Goal: Book appointment/travel/reservation

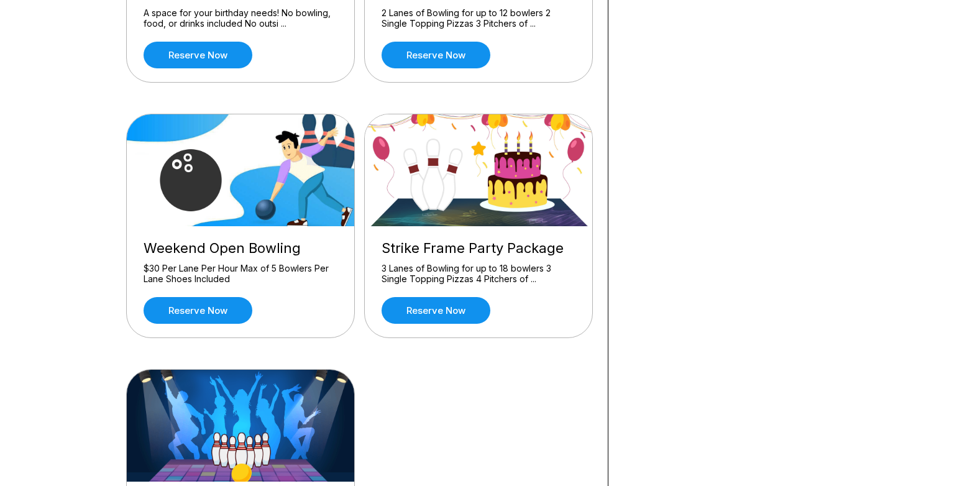
scroll to position [541, 0]
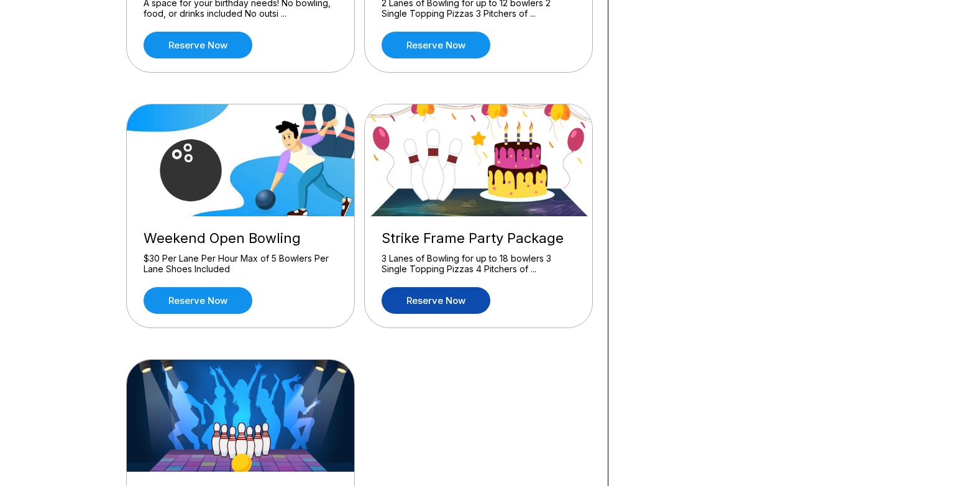
click at [458, 301] on link "Reserve now" at bounding box center [436, 300] width 109 height 27
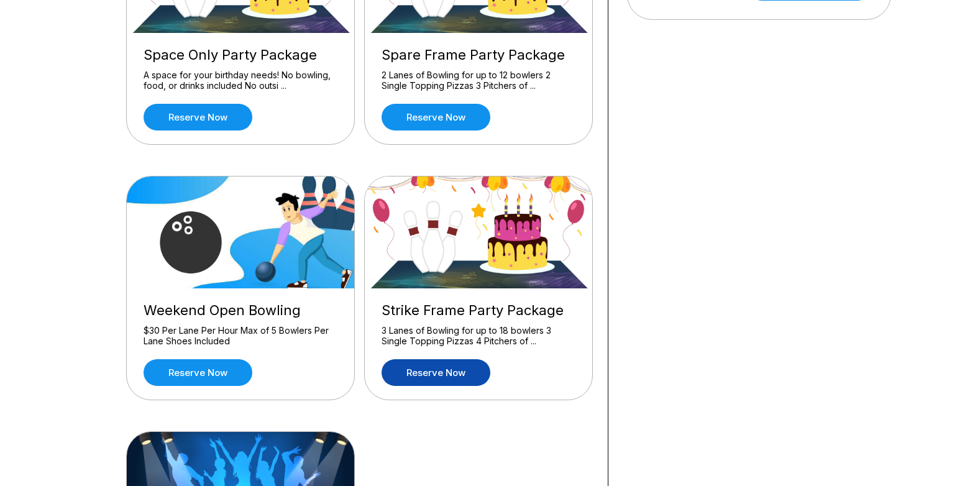
scroll to position [543, 0]
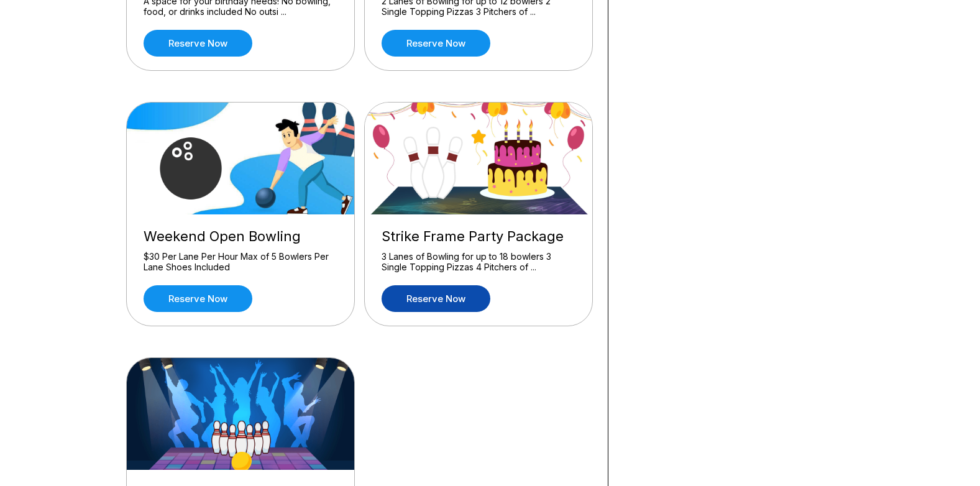
click at [444, 285] on link "Reserve now" at bounding box center [436, 298] width 109 height 27
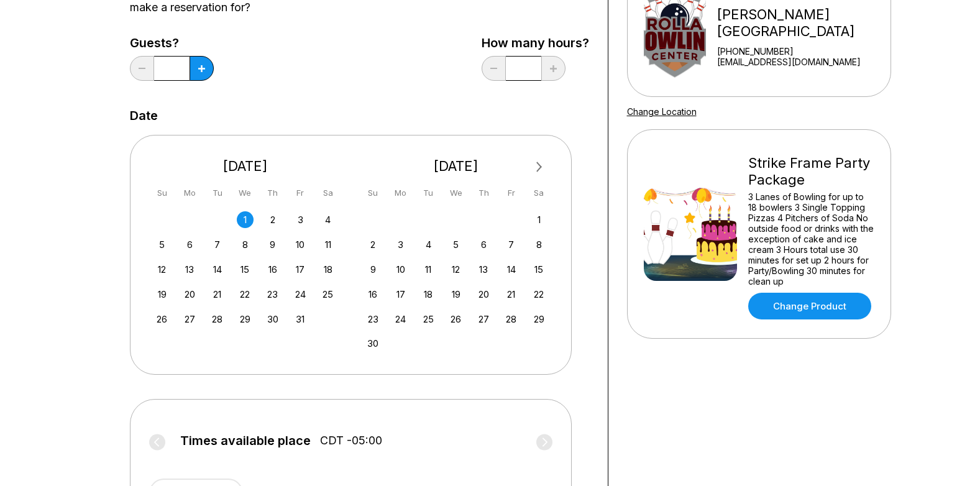
scroll to position [167, 0]
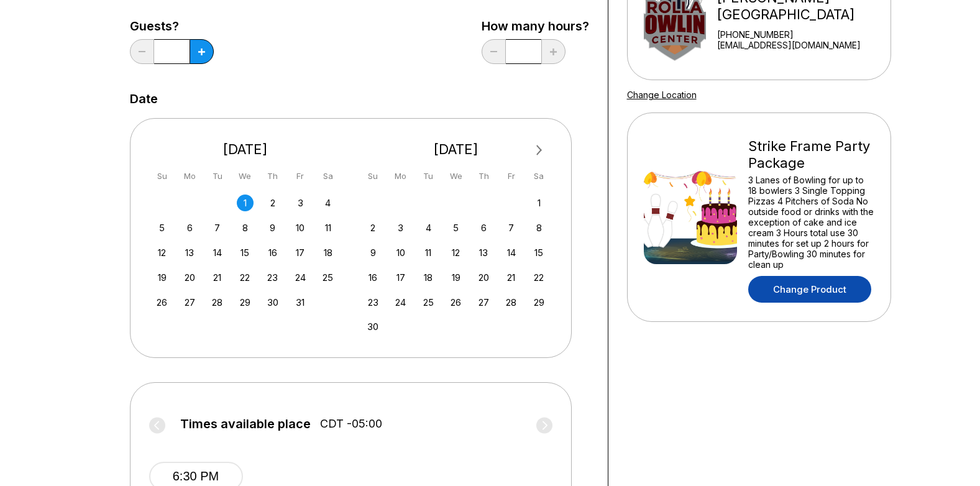
click at [773, 289] on link "Change Product" at bounding box center [809, 289] width 123 height 27
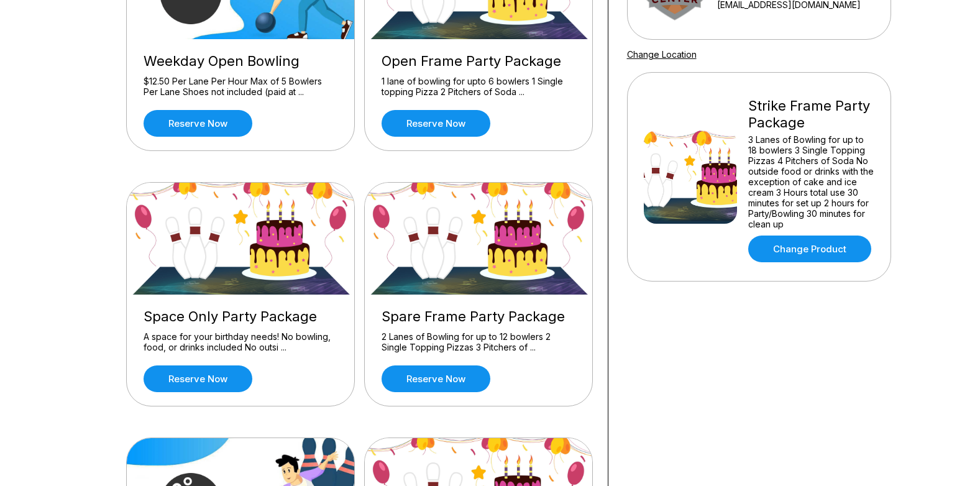
scroll to position [205, 0]
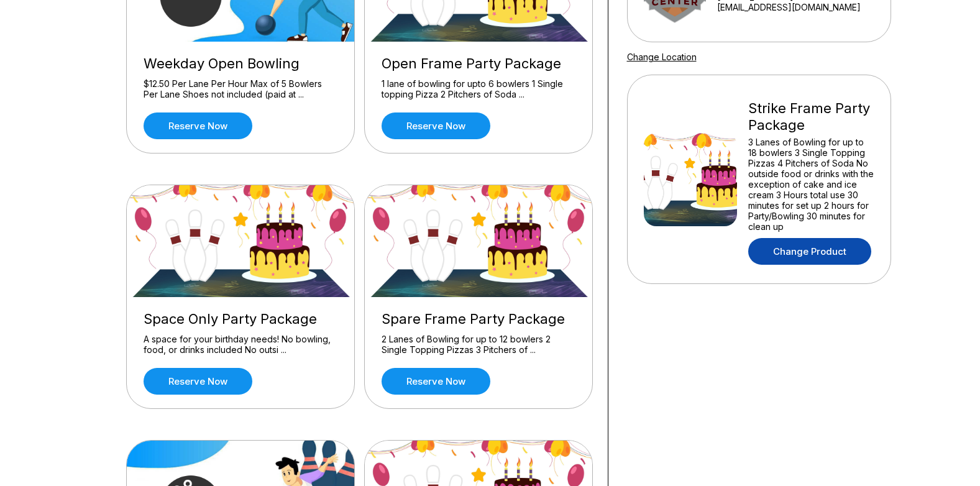
click at [805, 250] on link "Change Product" at bounding box center [809, 251] width 123 height 27
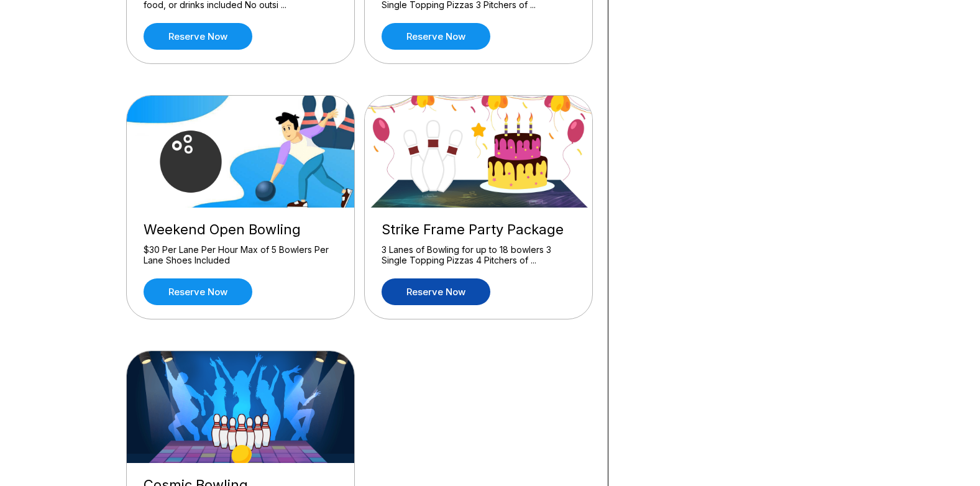
scroll to position [542, 0]
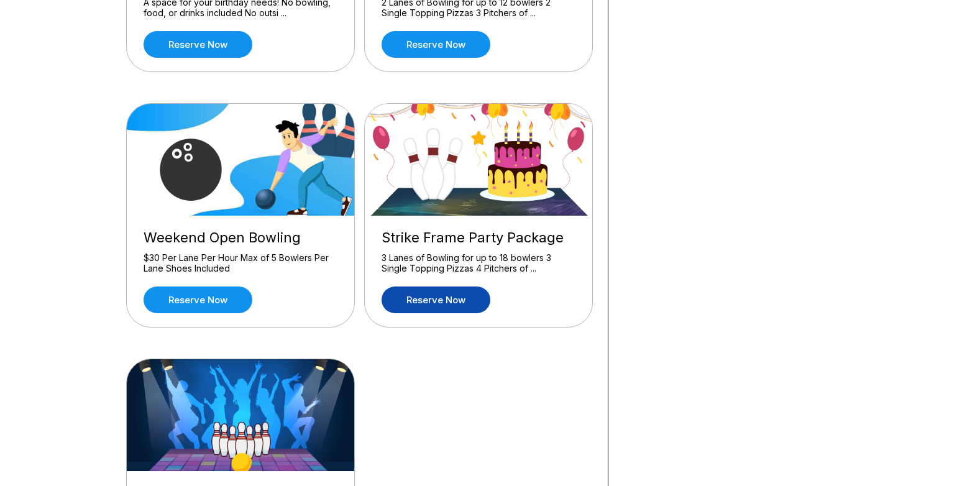
click at [431, 295] on link "Reserve now" at bounding box center [436, 299] width 109 height 27
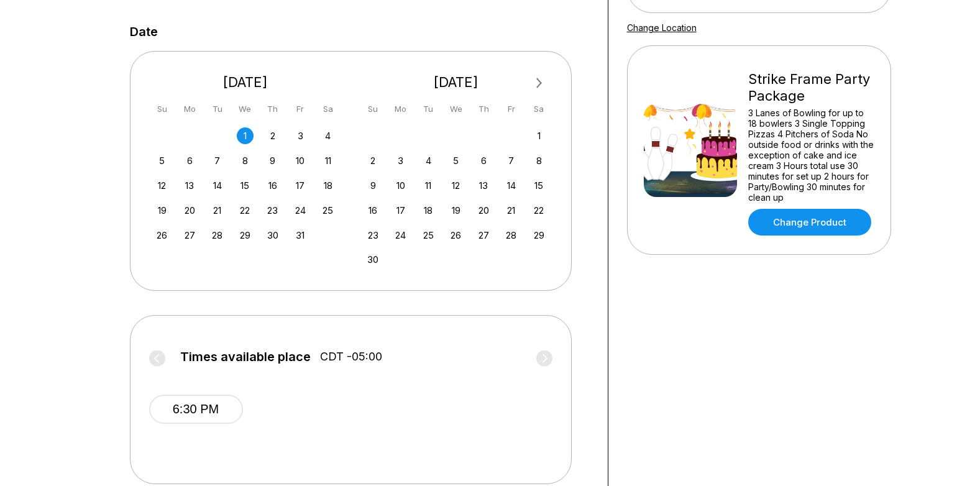
scroll to position [237, 0]
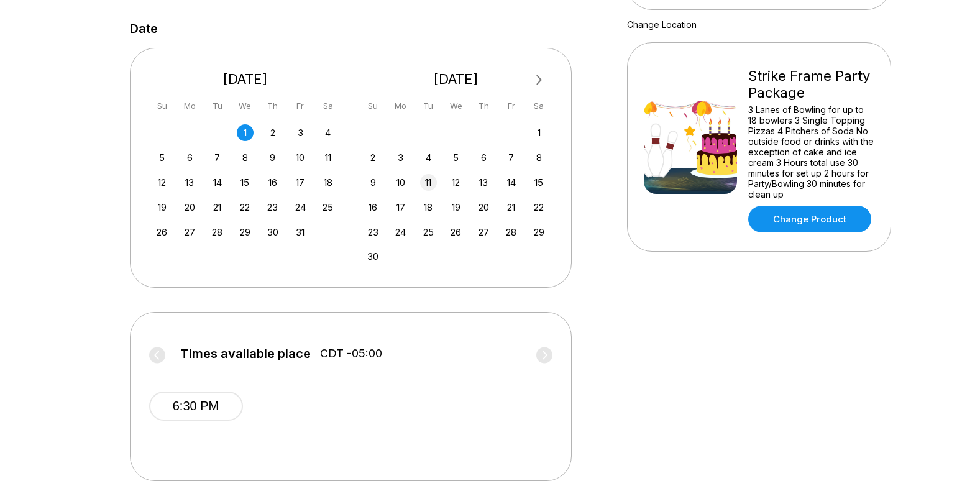
click at [426, 183] on div "11" at bounding box center [428, 182] width 17 height 17
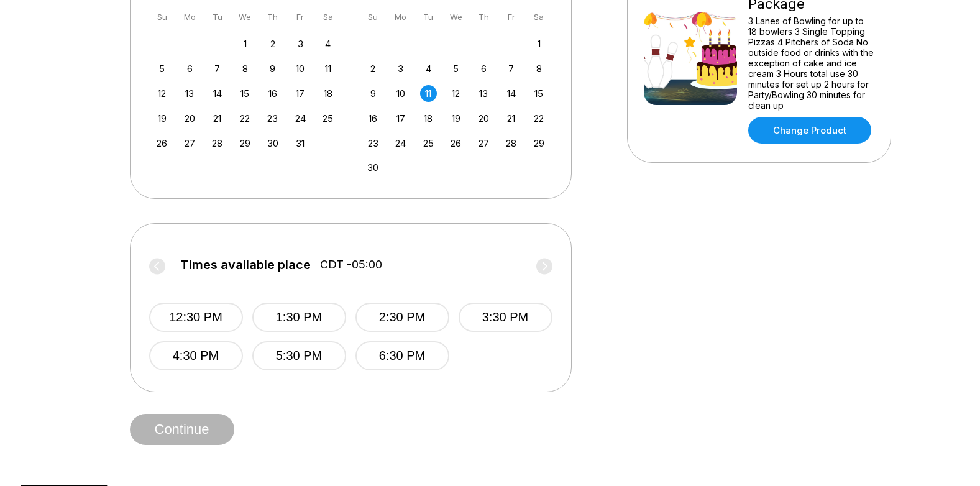
scroll to position [320, 0]
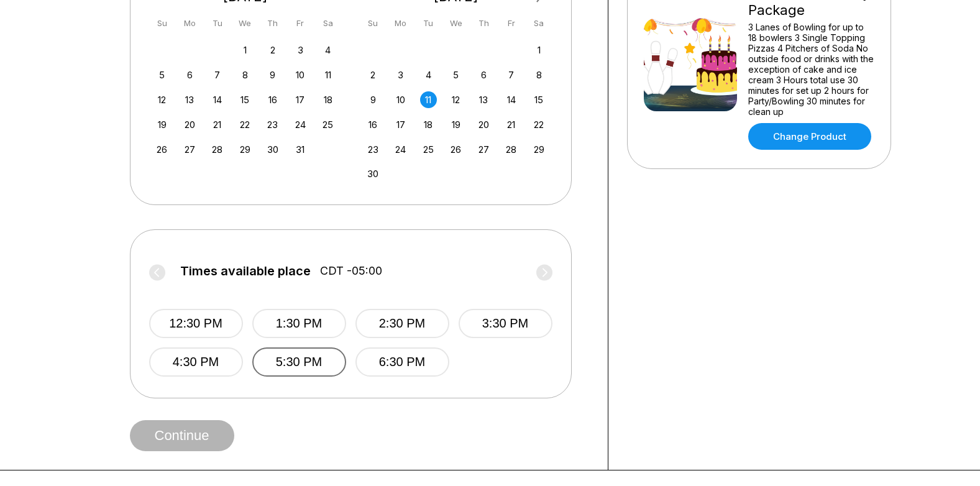
click at [301, 360] on button "5:30 PM" at bounding box center [299, 361] width 94 height 29
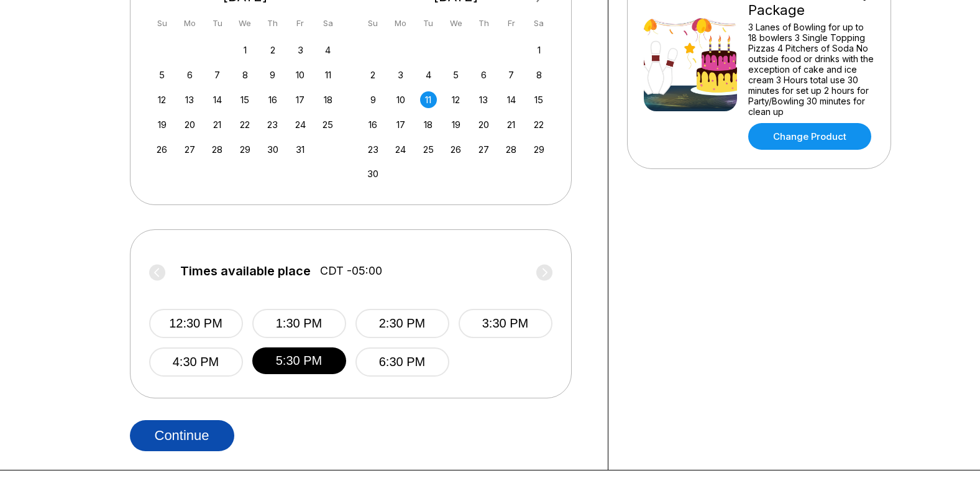
click at [178, 446] on button "Continue" at bounding box center [182, 435] width 104 height 31
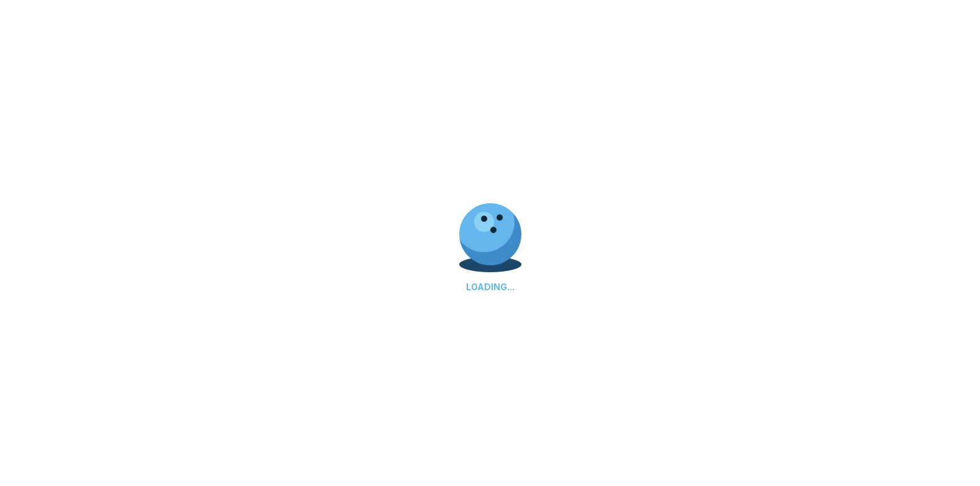
select select "**"
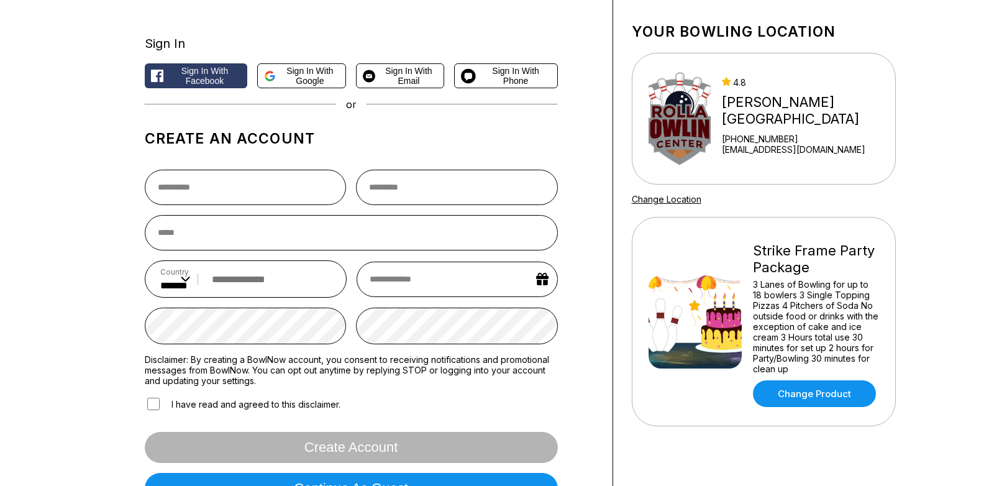
scroll to position [84, 0]
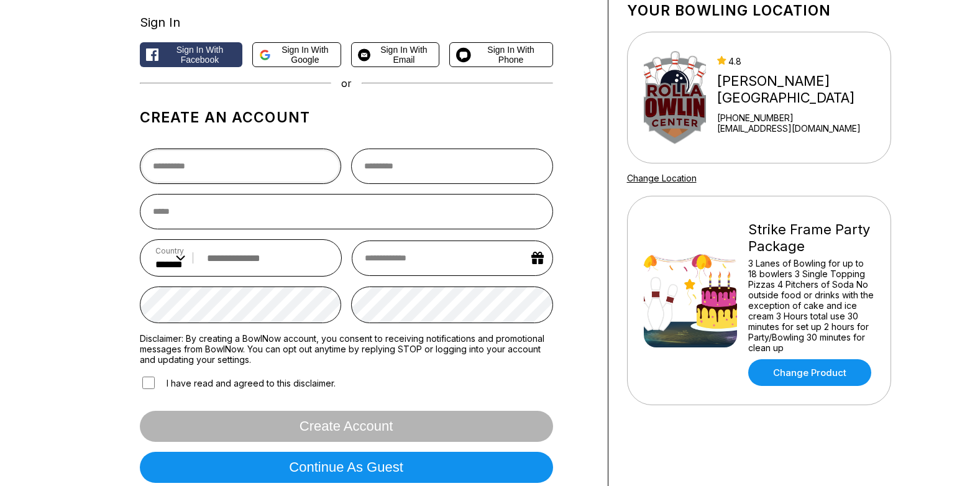
click at [201, 162] on input "text" at bounding box center [241, 166] width 202 height 35
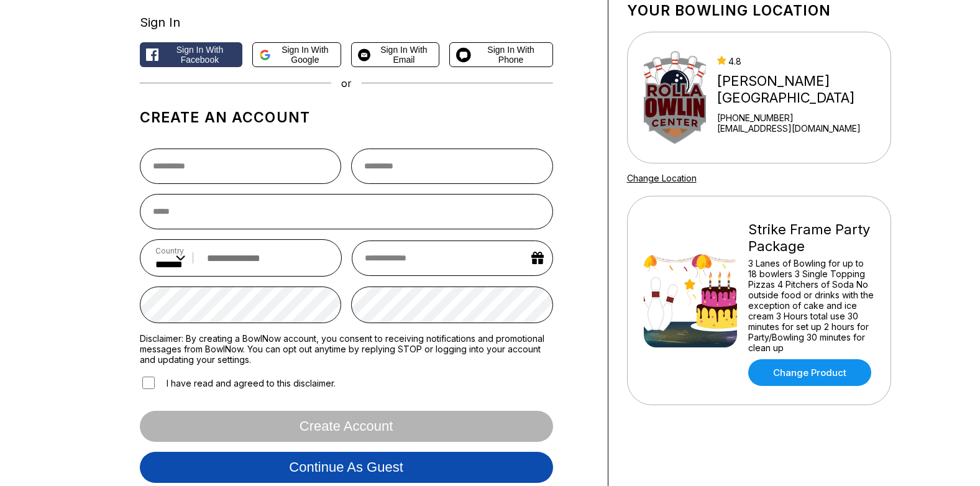
click at [526, 471] on button "Continue as guest" at bounding box center [346, 467] width 413 height 31
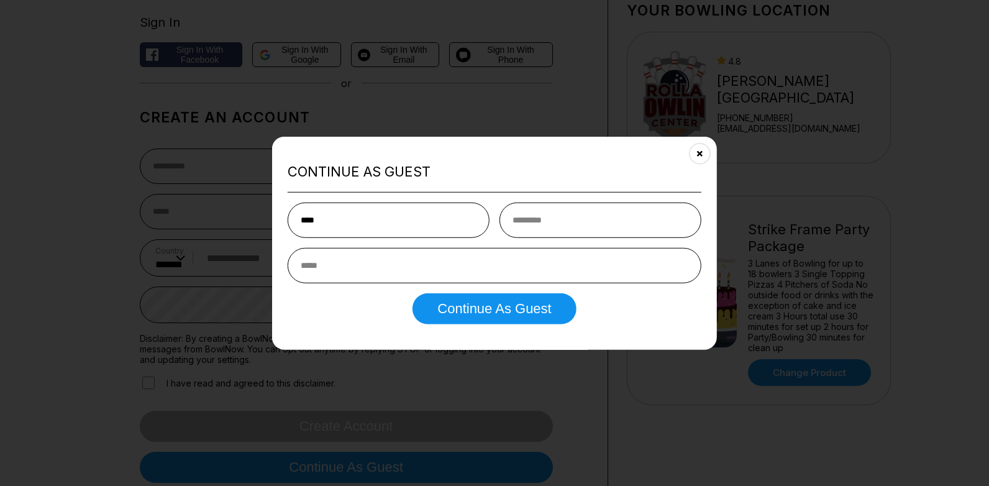
type input "****"
click at [564, 228] on input "text" at bounding box center [601, 219] width 202 height 35
type input "******"
click at [514, 275] on input "email" at bounding box center [495, 264] width 414 height 35
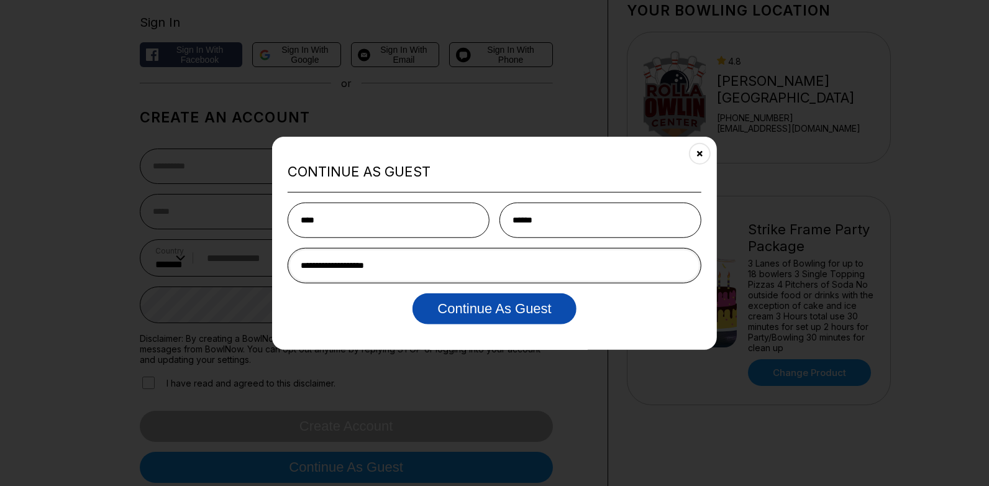
type input "**********"
click at [514, 301] on button "Continue as Guest" at bounding box center [494, 308] width 163 height 31
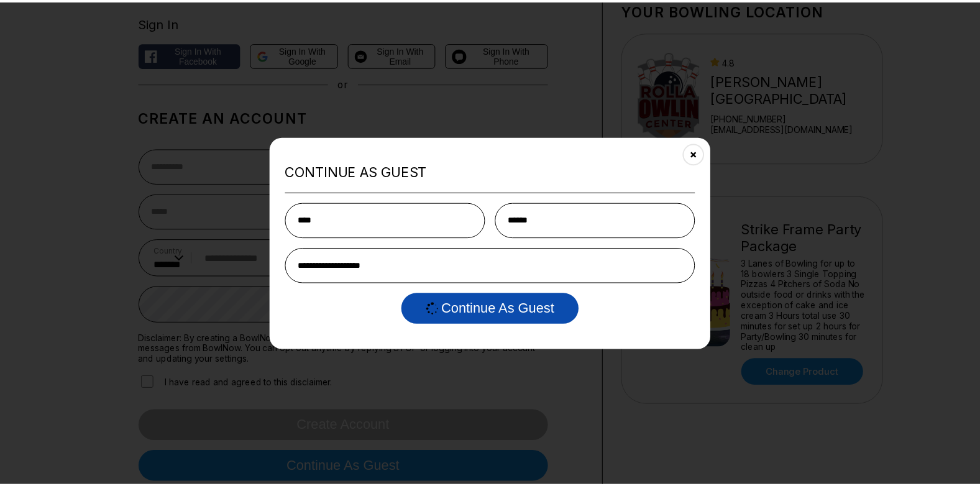
scroll to position [0, 0]
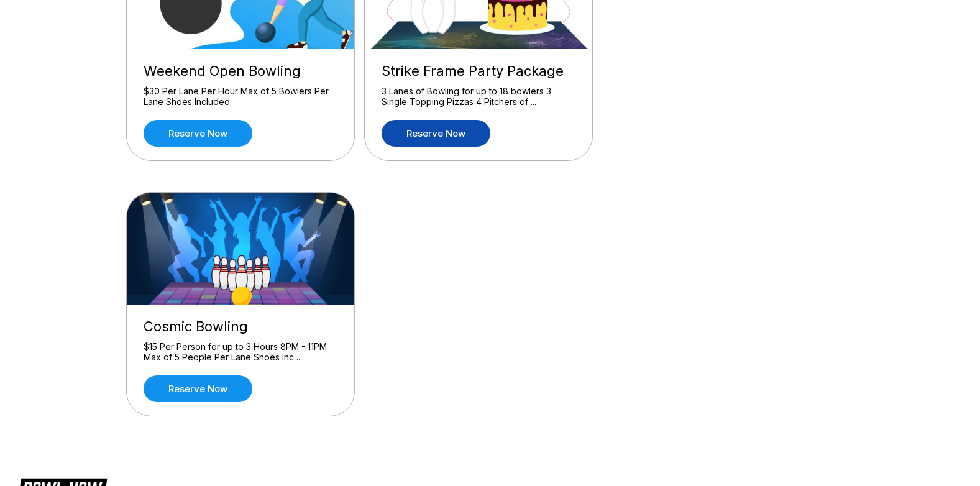
scroll to position [638, 0]
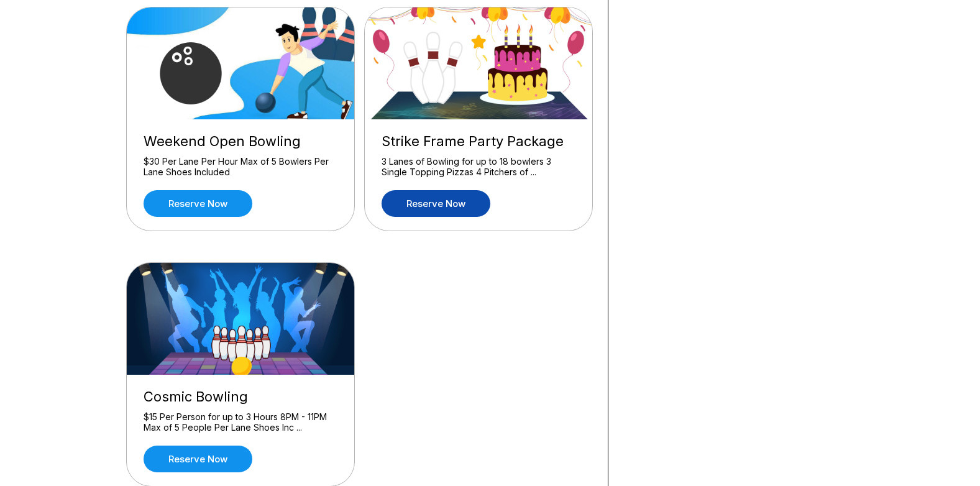
click at [425, 209] on link "Reserve now" at bounding box center [436, 203] width 109 height 27
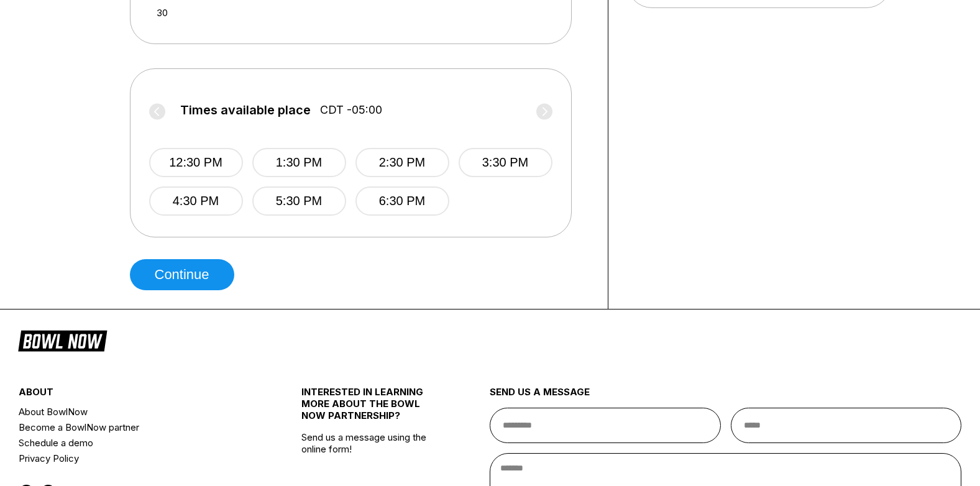
scroll to position [501, 0]
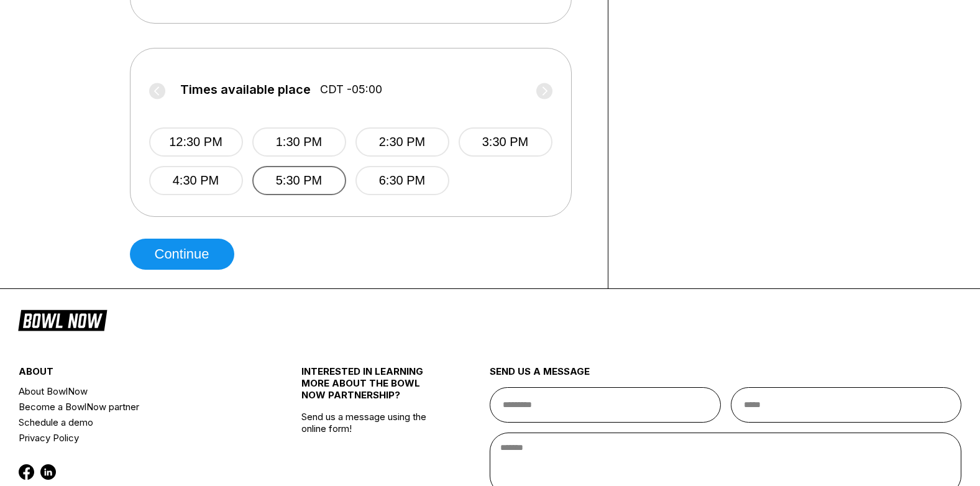
click at [289, 172] on button "5:30 PM" at bounding box center [299, 180] width 94 height 29
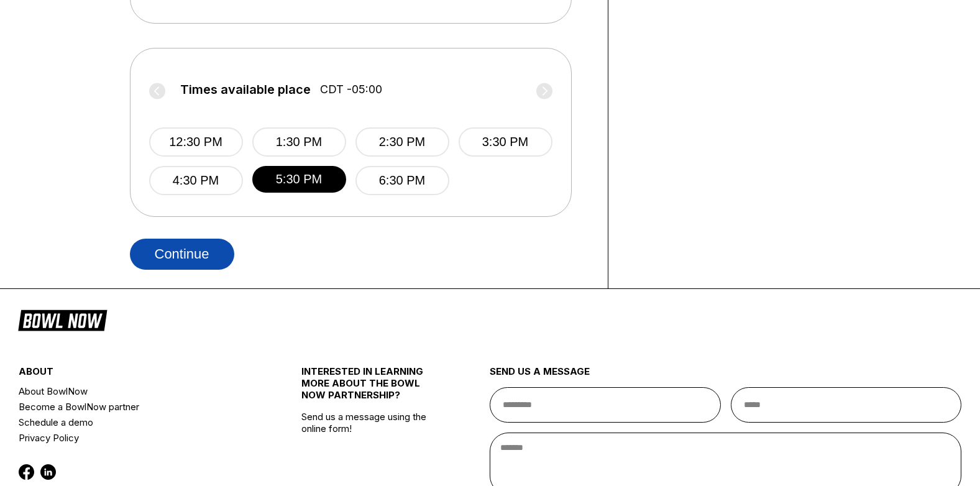
click at [206, 259] on button "Continue" at bounding box center [182, 254] width 104 height 31
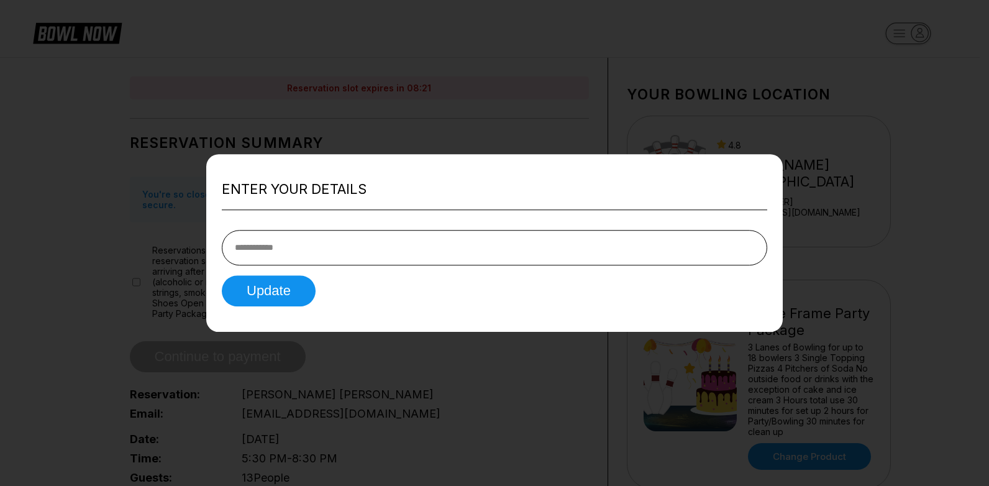
click at [408, 249] on input "tel" at bounding box center [495, 247] width 546 height 35
type input "**********"
click at [272, 290] on button "Update" at bounding box center [269, 290] width 94 height 31
